Goal: Information Seeking & Learning: Check status

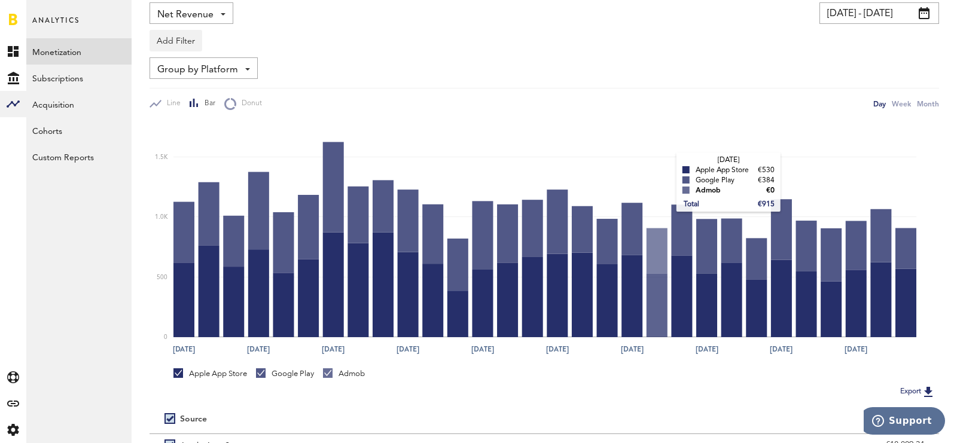
scroll to position [95, 0]
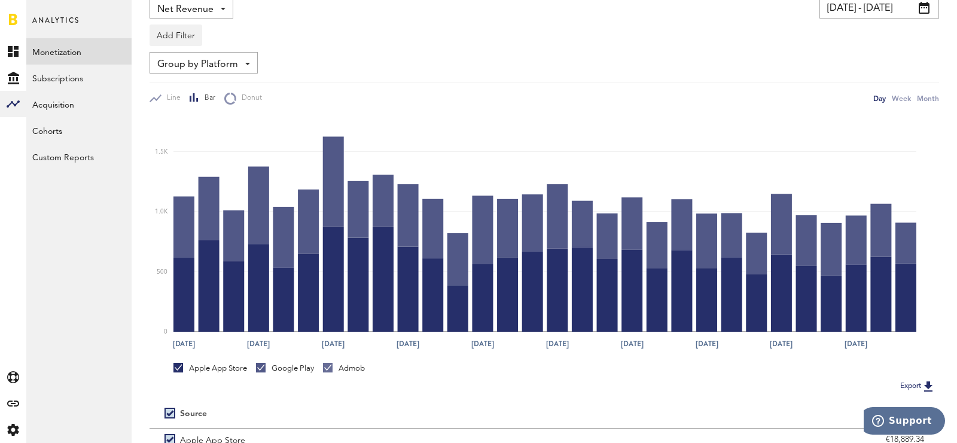
click at [230, 61] on span "Group by Platform" at bounding box center [197, 64] width 81 height 20
click at [381, 85] on div "Line Bar Donut Day Week Month" at bounding box center [545, 94] width 790 height 22
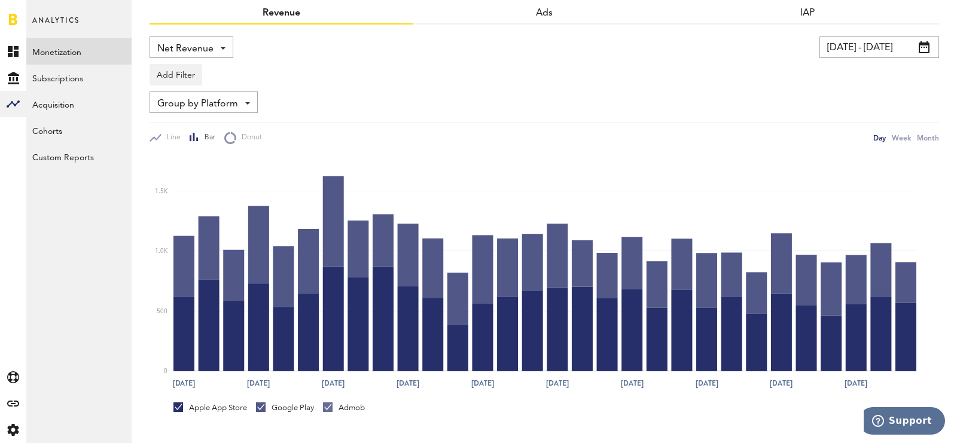
scroll to position [0, 0]
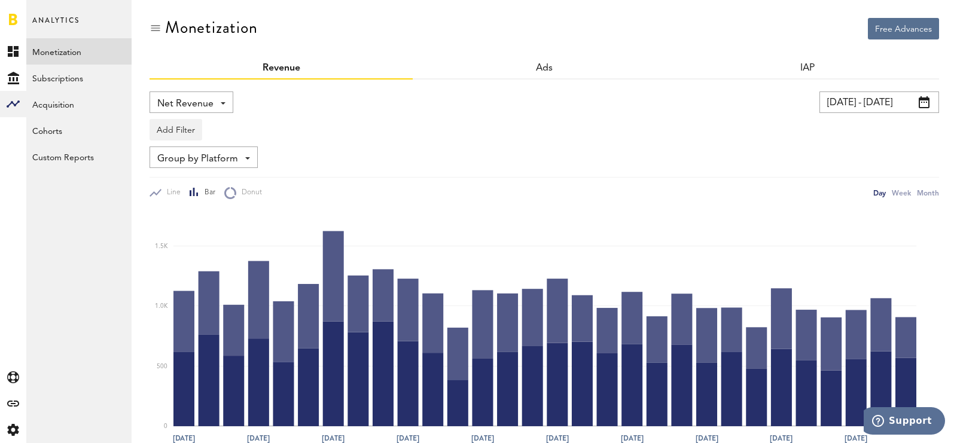
click at [886, 107] on input "[DATE] - [DATE]" at bounding box center [880, 103] width 120 height 22
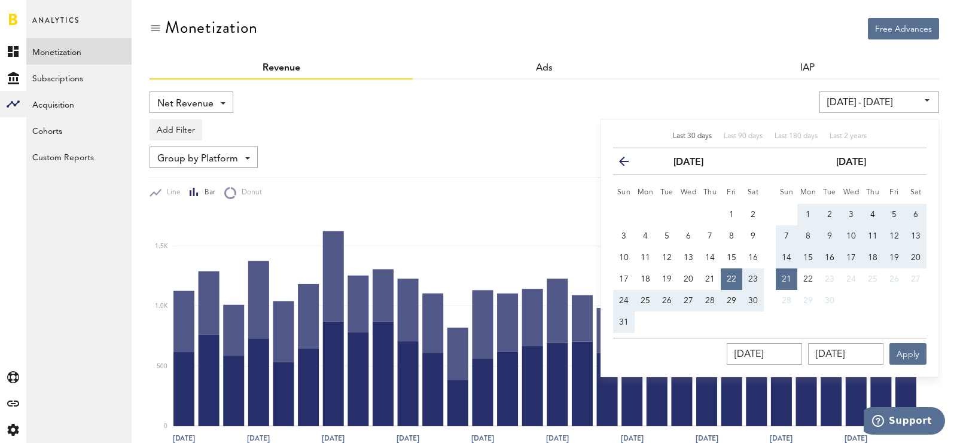
click at [826, 257] on span "16" at bounding box center [830, 258] width 10 height 8
type input "[DATE] - [DATE]"
type input "[DATE]"
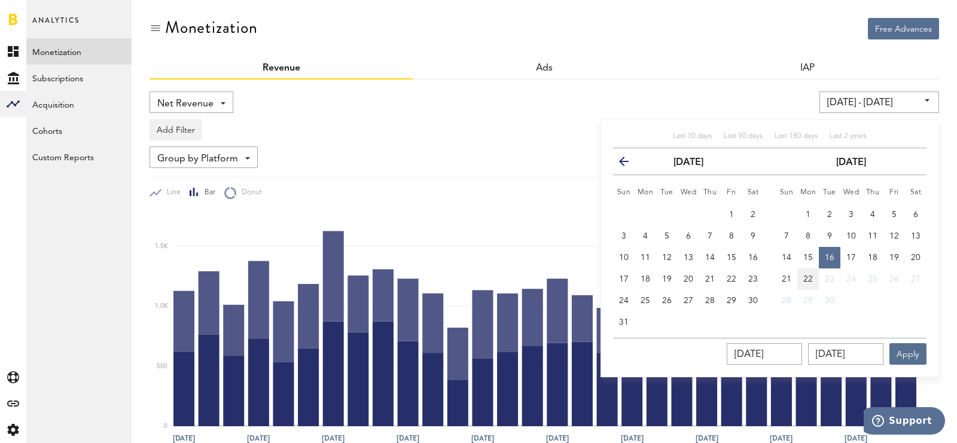
click at [812, 279] on span "22" at bounding box center [808, 279] width 10 height 8
type input "[DATE] - [DATE]"
type input "[DATE]"
click at [898, 347] on button "Apply" at bounding box center [908, 354] width 37 height 22
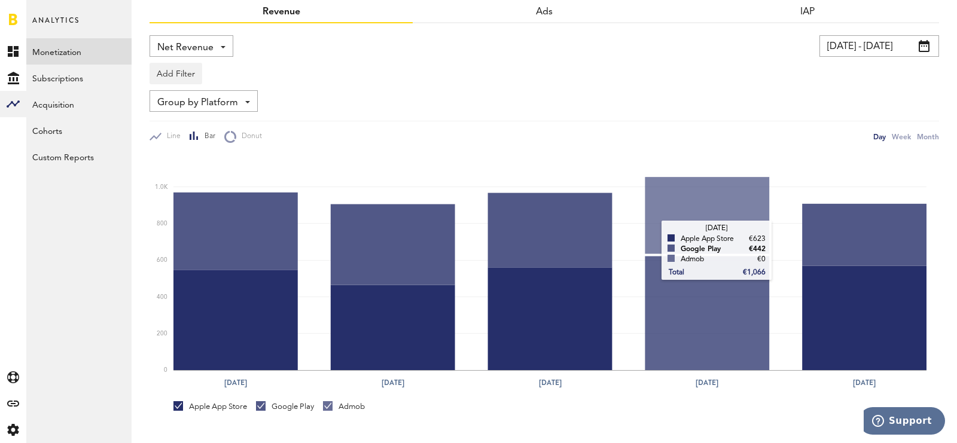
scroll to position [56, 0]
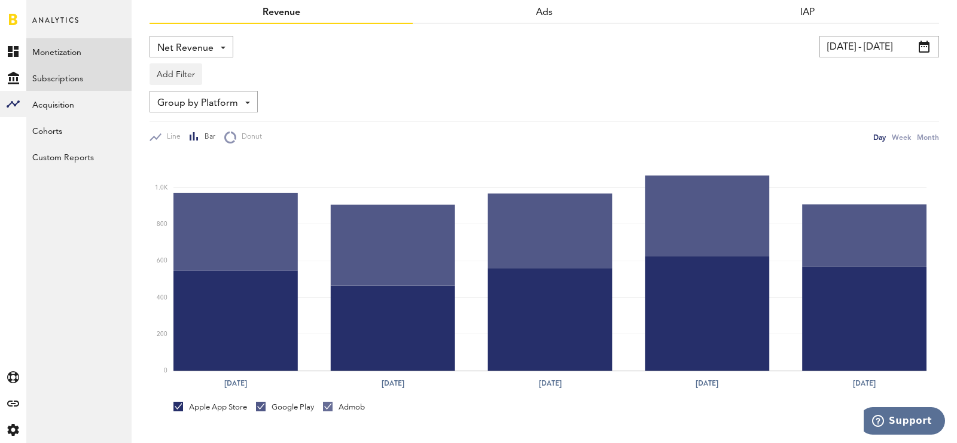
click at [85, 73] on link "Subscriptions" at bounding box center [78, 78] width 105 height 26
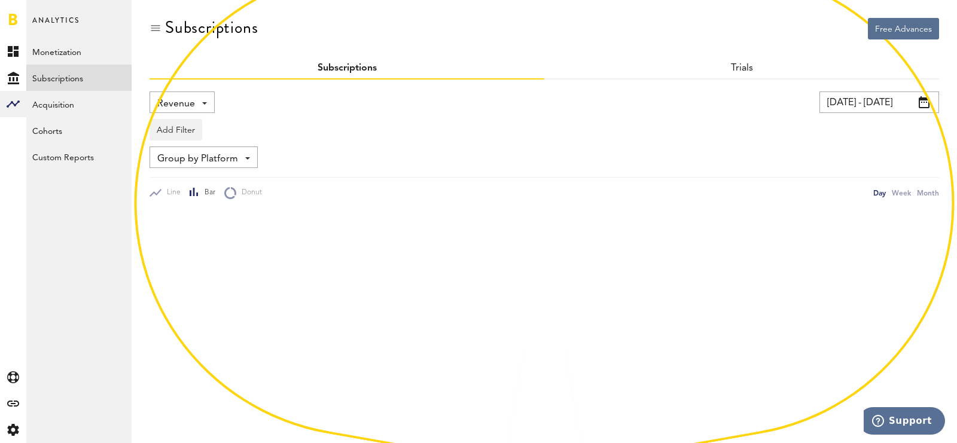
click at [185, 112] on span "Revenue" at bounding box center [176, 104] width 38 height 20
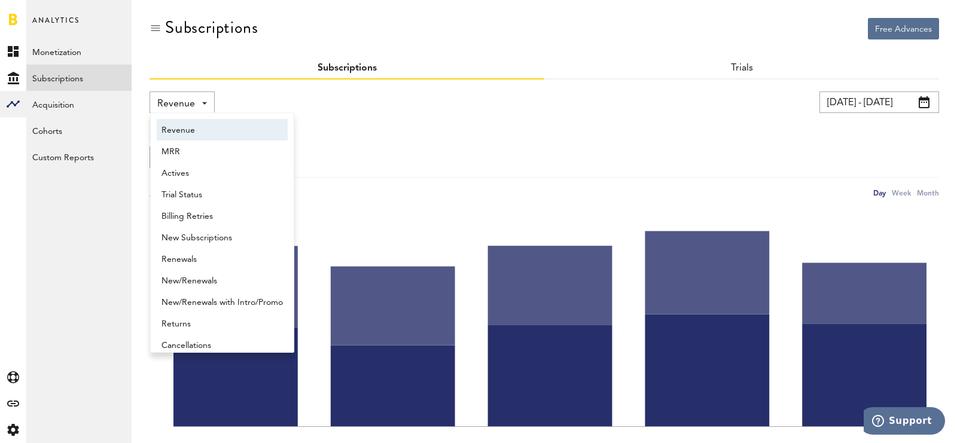
scroll to position [6, 0]
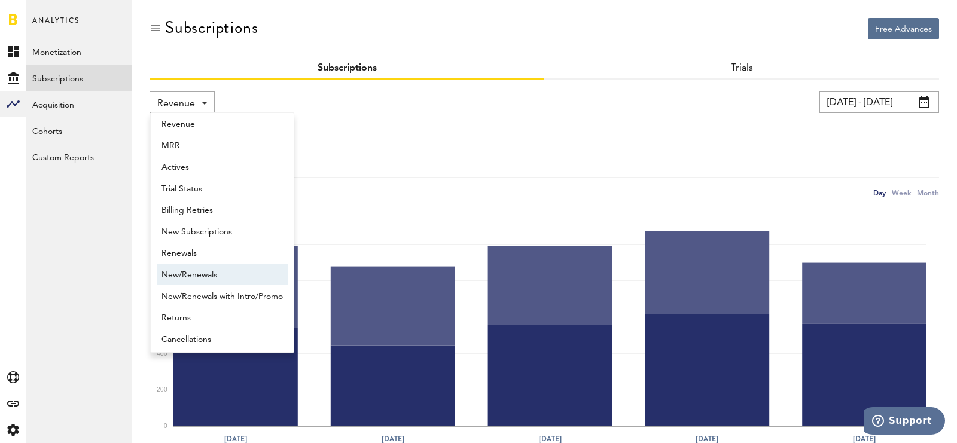
click at [213, 276] on span "New/Renewals" at bounding box center [222, 275] width 121 height 20
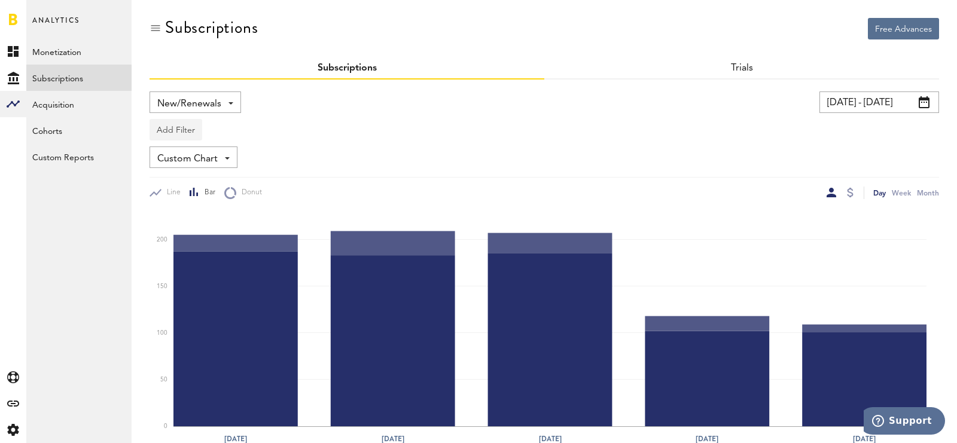
click at [188, 131] on button "Add Filter" at bounding box center [176, 130] width 53 height 22
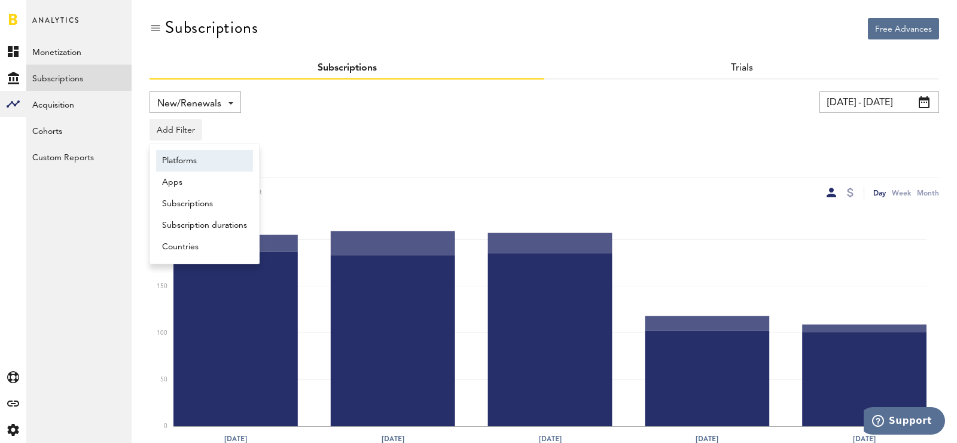
click at [197, 156] on li "Platforms" at bounding box center [204, 161] width 97 height 22
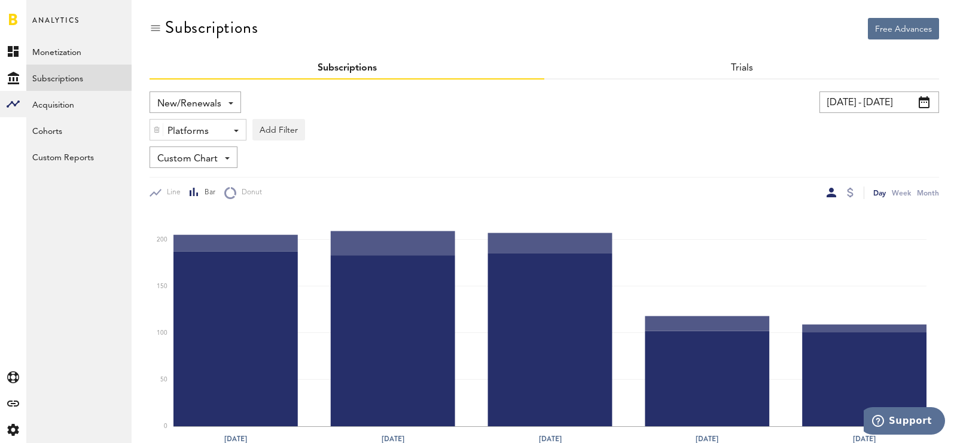
click at [372, 154] on div "Custom Chart Custom Chart" at bounding box center [545, 158] width 790 height 22
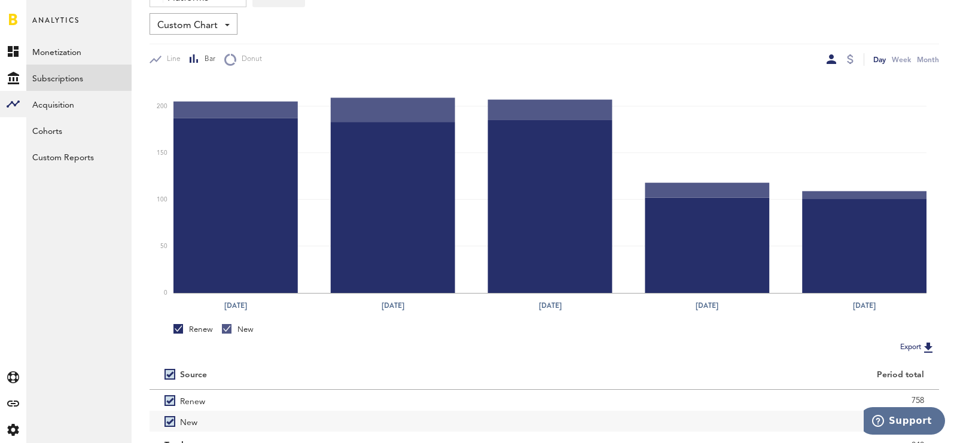
scroll to position [135, 0]
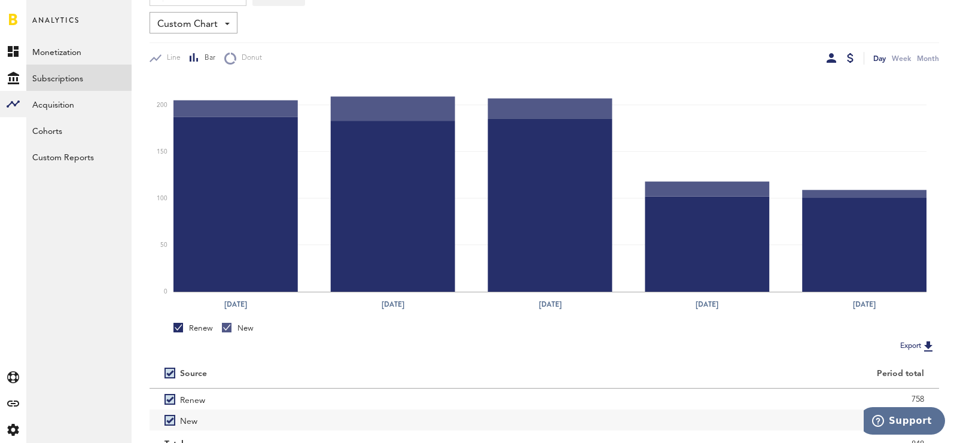
click at [850, 57] on div at bounding box center [850, 58] width 7 height 10
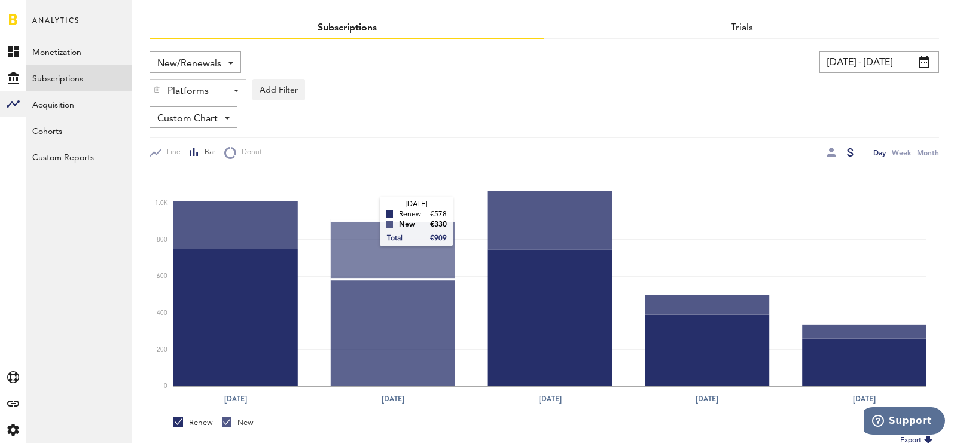
scroll to position [26, 0]
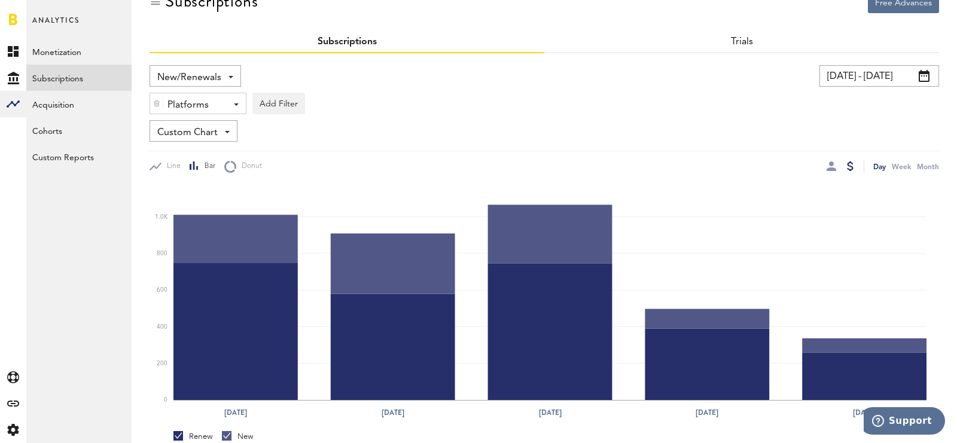
click at [193, 59] on div "New/Renewals Revenue MRR Actives Trial Status Billing Retries New Subscriptions…" at bounding box center [545, 308] width 790 height 510
click at [203, 105] on div "Platforms" at bounding box center [193, 105] width 52 height 20
click at [208, 132] on span "Apple App Store" at bounding box center [208, 133] width 92 height 20
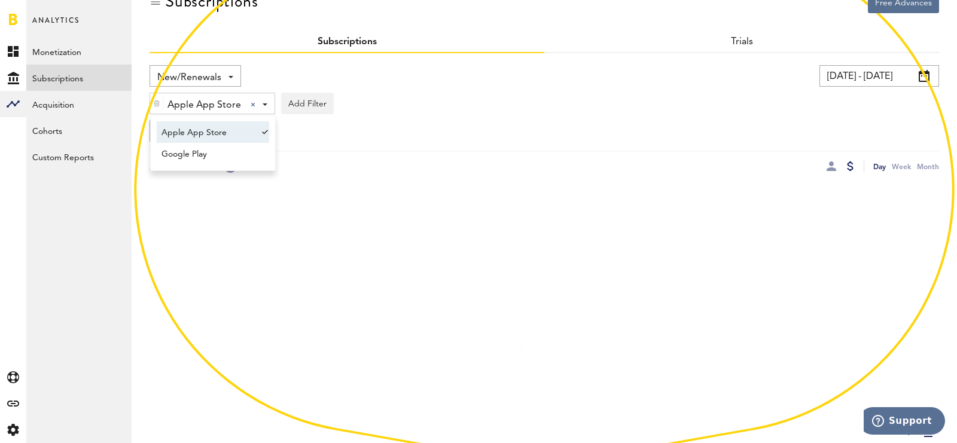
click at [435, 138] on div "Custom Chart Custom Chart" at bounding box center [545, 131] width 790 height 22
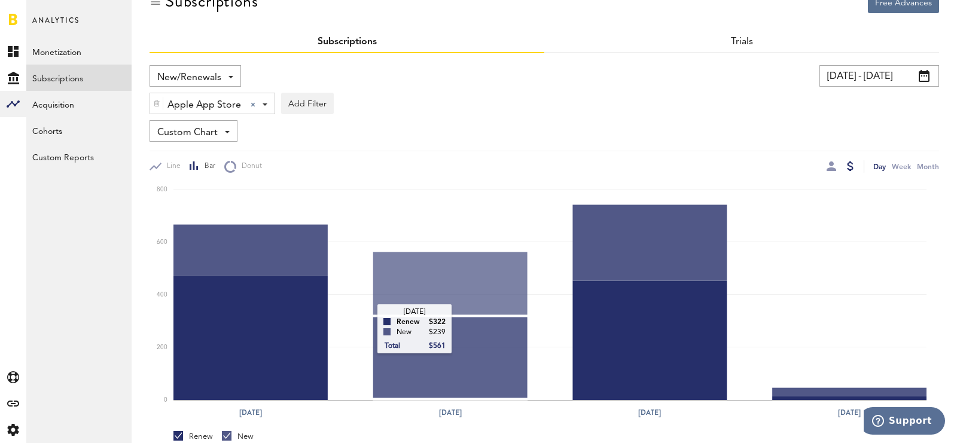
scroll to position [35, 0]
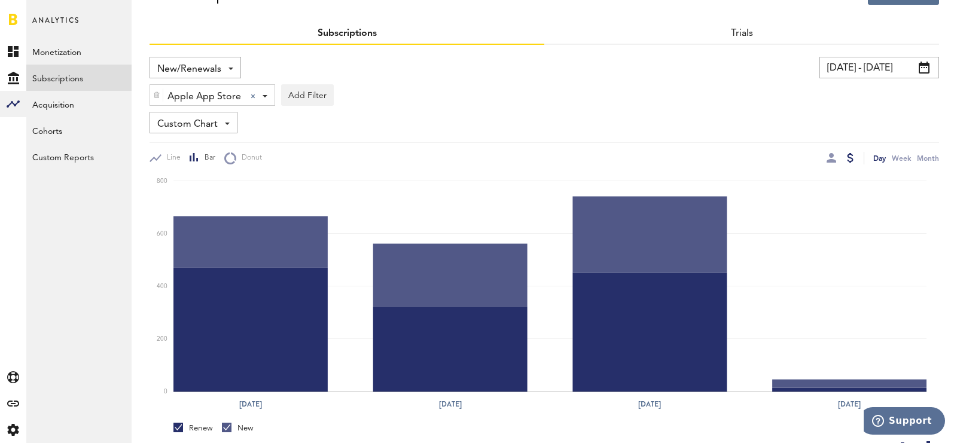
click at [189, 98] on span "Apple App Store" at bounding box center [204, 97] width 74 height 20
click at [193, 148] on span "Google Play" at bounding box center [208, 146] width 92 height 20
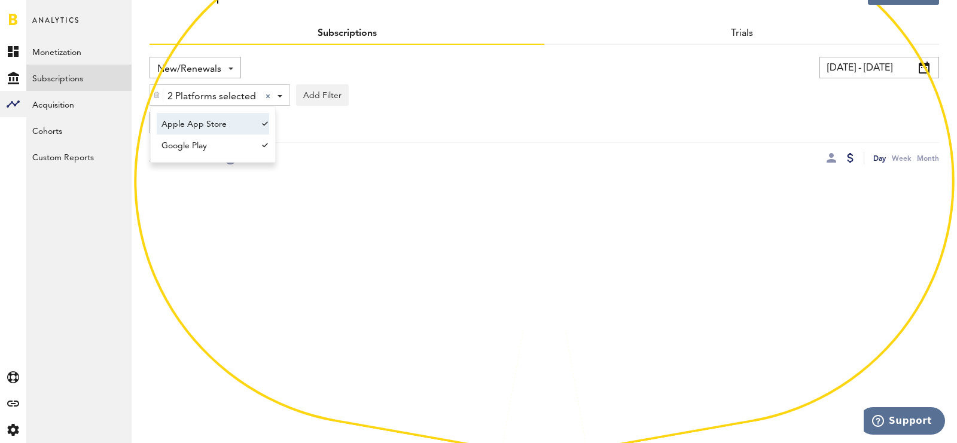
click at [203, 118] on span "Apple App Store" at bounding box center [208, 124] width 92 height 20
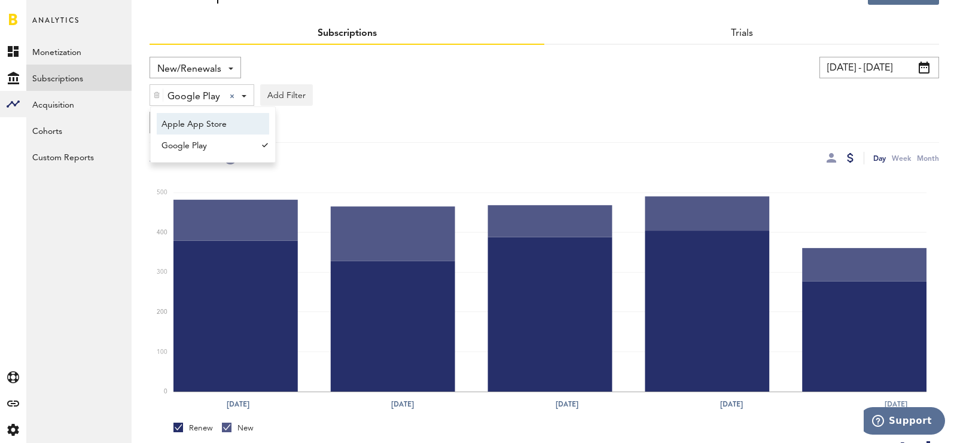
click at [409, 103] on div "Google Play Google Play Apple App Store Google Play Add Filter Platforms Apps S…" at bounding box center [545, 92] width 790 height 28
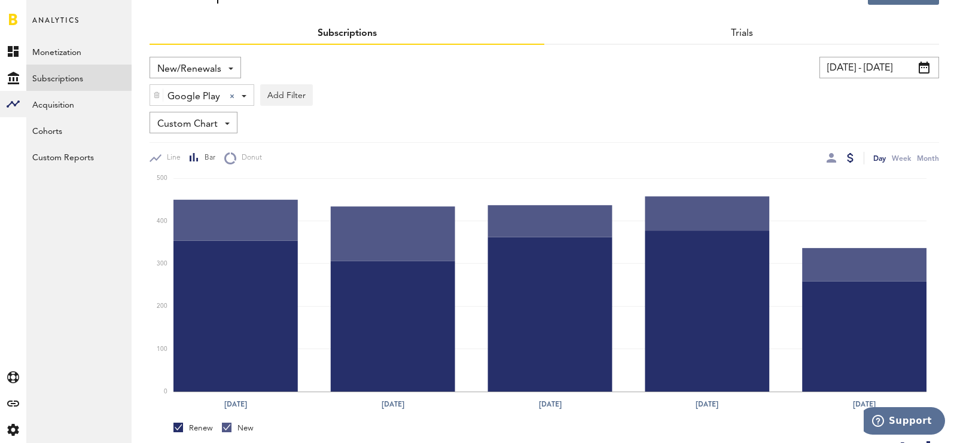
click at [200, 98] on span "Google Play" at bounding box center [193, 97] width 53 height 20
click at [212, 120] on span "Apple App Store" at bounding box center [208, 124] width 92 height 20
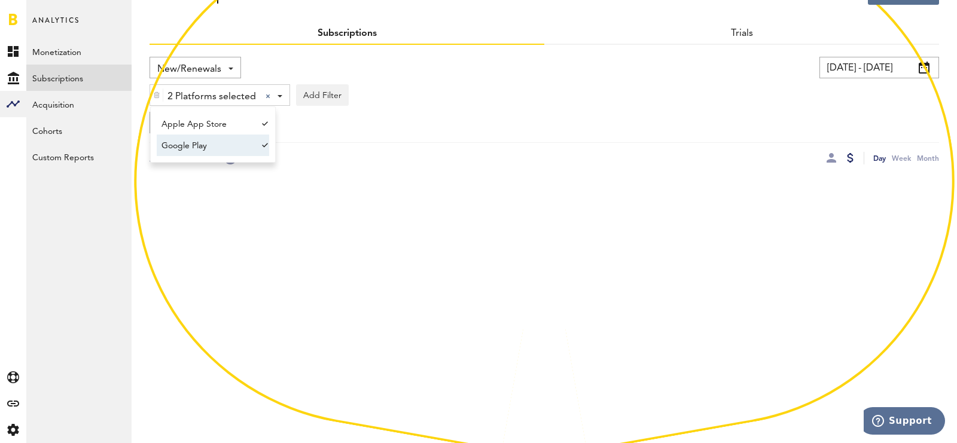
click at [220, 147] on span "Google Play" at bounding box center [208, 146] width 92 height 20
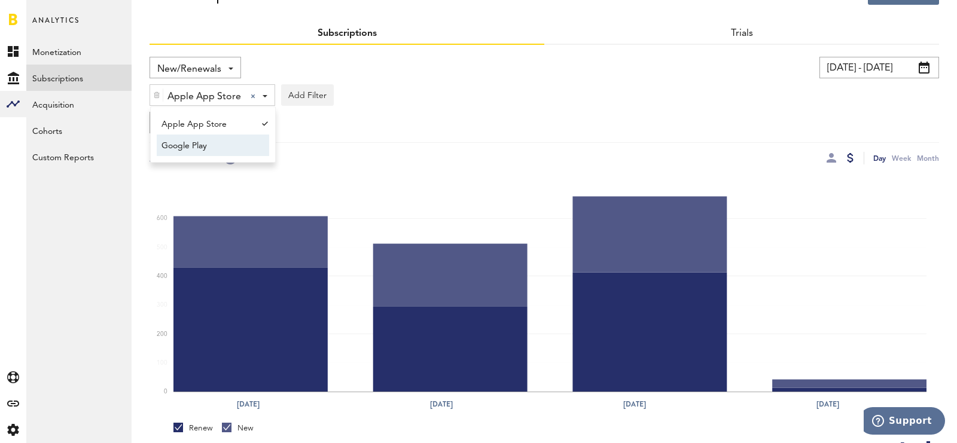
click at [467, 113] on div "Custom Chart Custom Chart" at bounding box center [545, 123] width 790 height 22
